Goal: Information Seeking & Learning: Learn about a topic

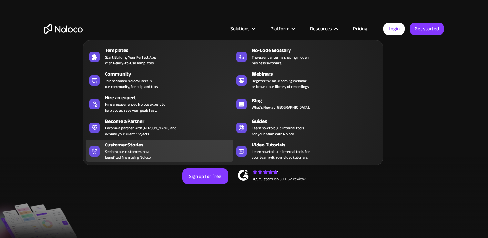
click at [168, 147] on div "Customer Stories" at bounding box center [170, 145] width 131 height 8
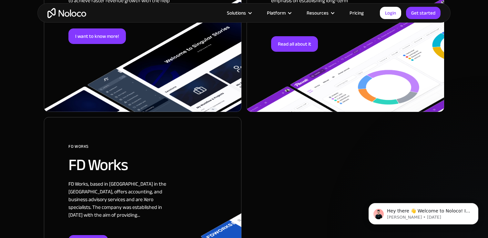
scroll to position [1389, 0]
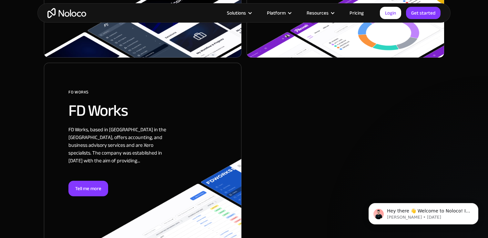
click at [114, 181] on div "Tell me more" at bounding box center [142, 189] width 149 height 16
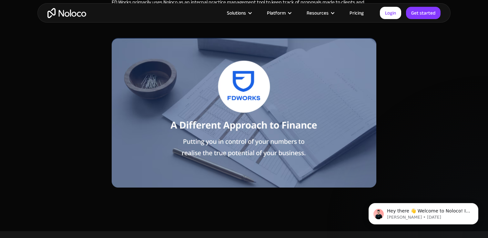
scroll to position [222, 0]
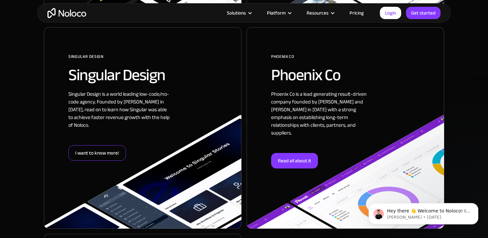
click at [105, 145] on div "I want to know more!" at bounding box center [96, 153] width 57 height 16
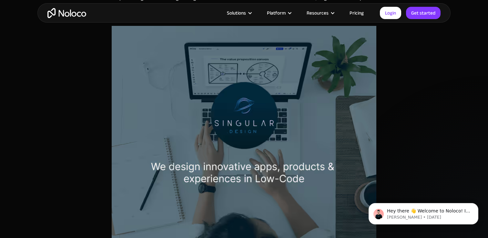
scroll to position [290, 0]
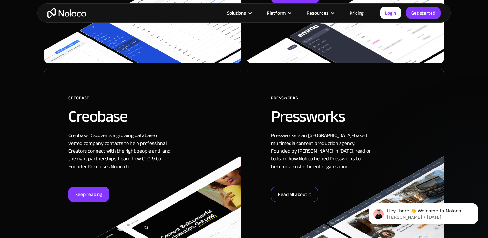
click at [299, 186] on div "Read all about it" at bounding box center [294, 194] width 47 height 16
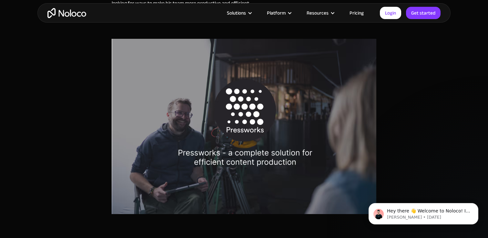
scroll to position [230, 0]
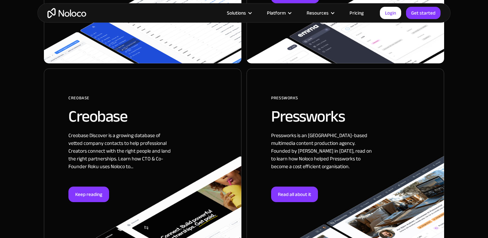
scroll to position [979, 0]
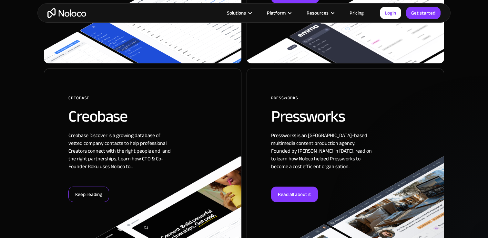
click at [89, 186] on div "Keep reading" at bounding box center [88, 194] width 41 height 16
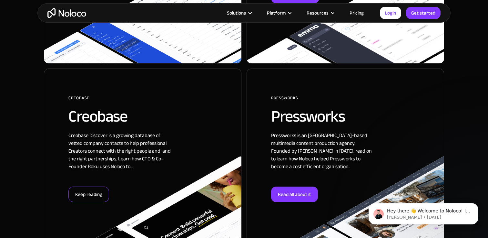
scroll to position [0, 0]
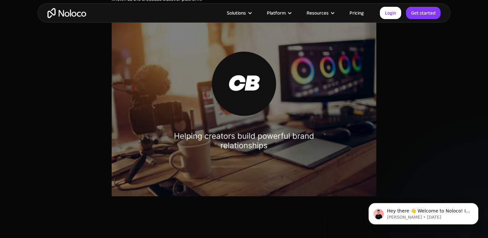
scroll to position [278, 0]
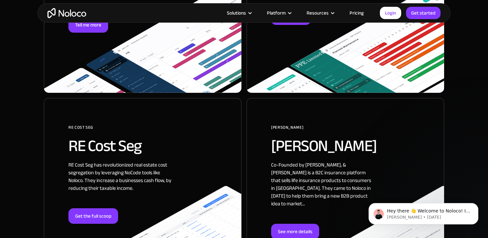
scroll to position [764, 0]
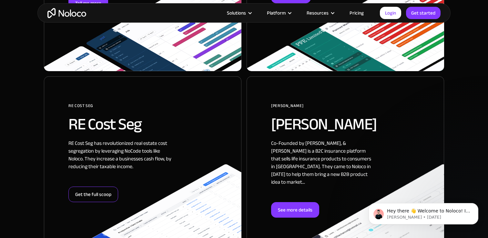
click at [108, 186] on div "Get the full scoop" at bounding box center [93, 194] width 50 height 16
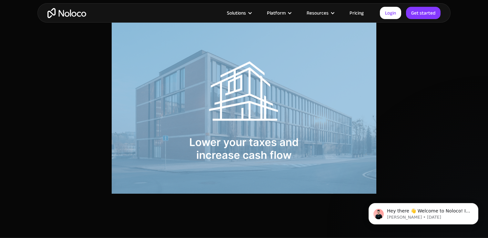
scroll to position [291, 0]
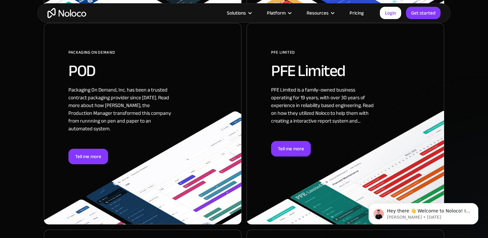
scroll to position [612, 0]
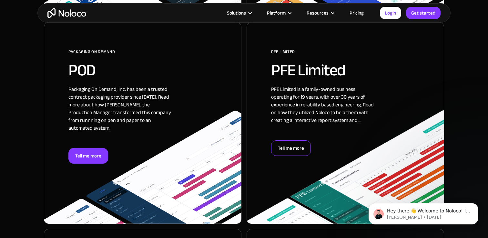
click at [296, 152] on div "Tell me more" at bounding box center [291, 148] width 40 height 16
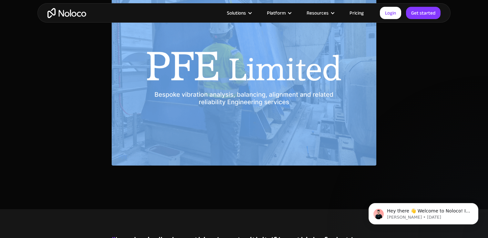
scroll to position [297, 0]
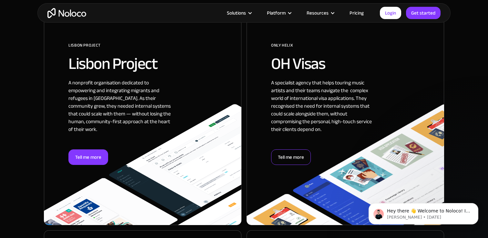
scroll to position [414, 0]
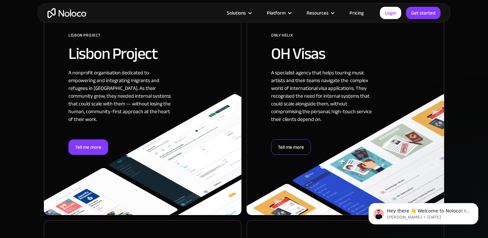
click at [284, 141] on div "Tell me more" at bounding box center [291, 147] width 40 height 16
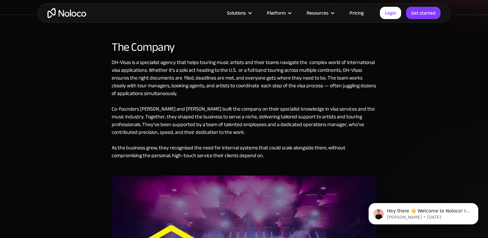
click at [92, 138] on div "The Company OH-Visas is a specialist agency that helps touring music artists an…" at bounding box center [243, 196] width 413 height 325
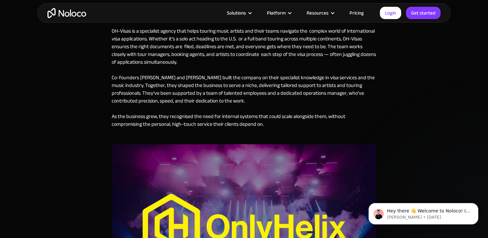
scroll to position [271, 0]
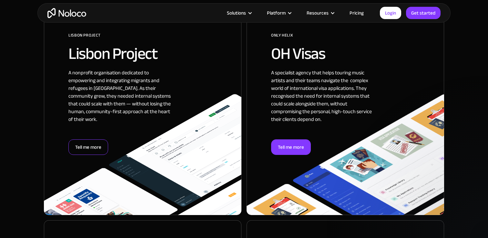
click at [99, 144] on div "Tell me more" at bounding box center [88, 147] width 40 height 16
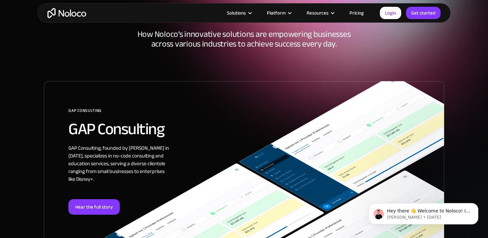
scroll to position [49, 0]
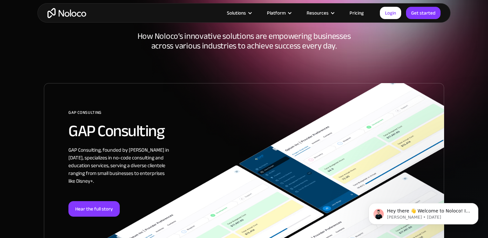
click at [113, 172] on div "GAP Consulting, founded by Gareth Pronovost in 2018, specializes in no-code con…" at bounding box center [119, 173] width 103 height 55
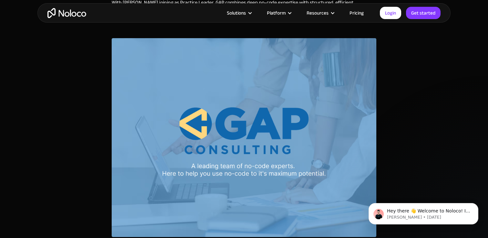
scroll to position [238, 0]
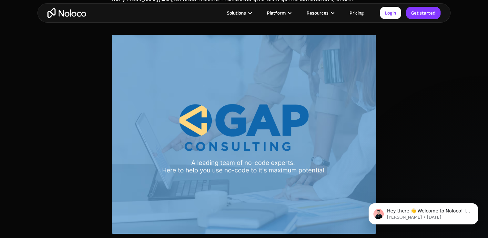
click at [214, 102] on img at bounding box center [244, 134] width 265 height 199
